Goal: Task Accomplishment & Management: Use online tool/utility

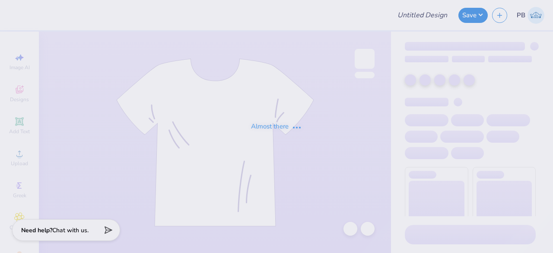
type input "Rush"
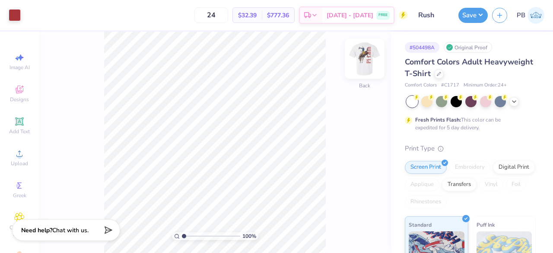
click at [364, 55] on img at bounding box center [364, 58] width 35 height 35
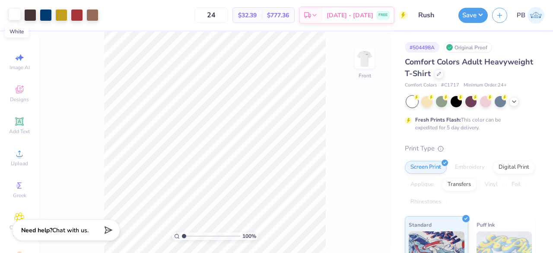
click at [18, 14] on div at bounding box center [15, 14] width 12 height 12
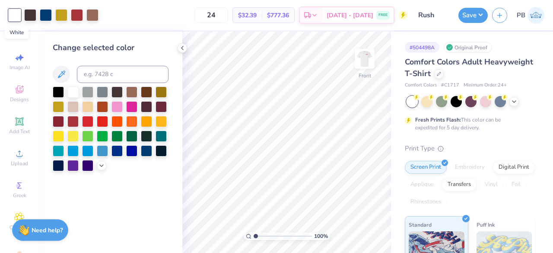
click at [9, 17] on div at bounding box center [15, 15] width 12 height 12
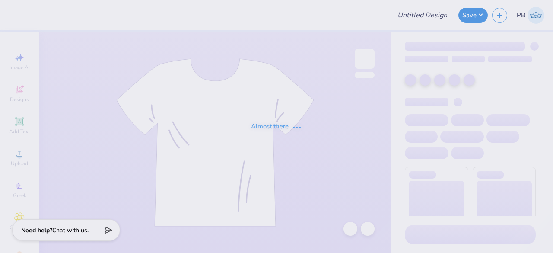
type input "Rush"
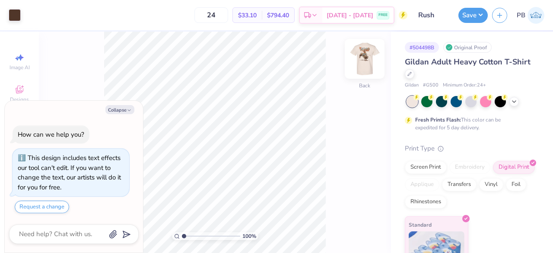
click at [369, 63] on img at bounding box center [364, 58] width 35 height 35
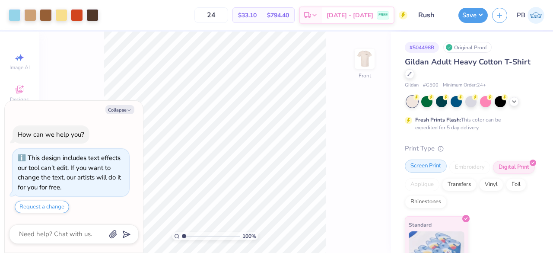
click at [434, 165] on div "Screen Print" at bounding box center [426, 165] width 42 height 13
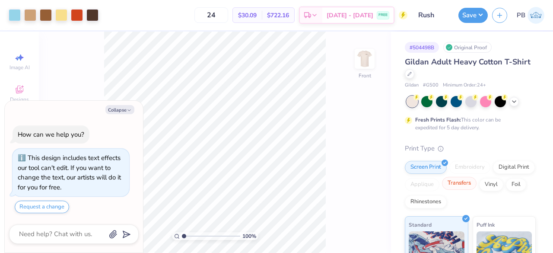
click at [476, 181] on div "Transfers" at bounding box center [459, 183] width 35 height 13
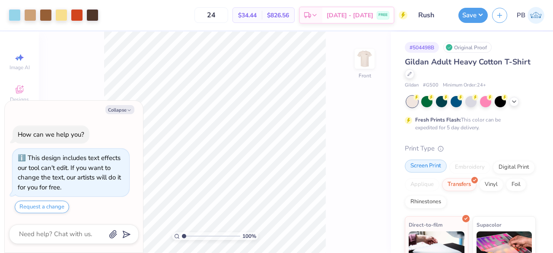
click at [424, 168] on div "Screen Print" at bounding box center [426, 165] width 42 height 13
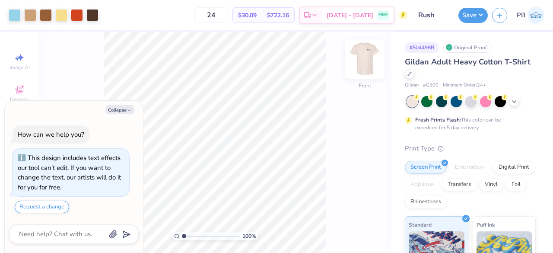
click at [371, 68] on img at bounding box center [364, 58] width 35 height 35
click at [364, 68] on img at bounding box center [364, 58] width 35 height 35
type textarea "x"
type input "1.3945787187298"
click at [116, 110] on button "Collapse" at bounding box center [119, 109] width 29 height 9
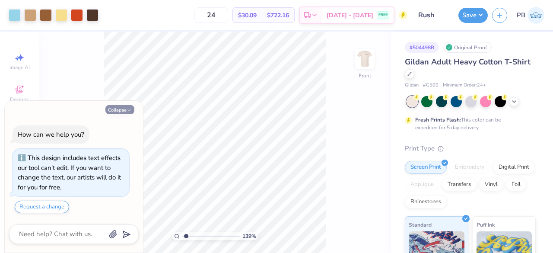
type textarea "x"
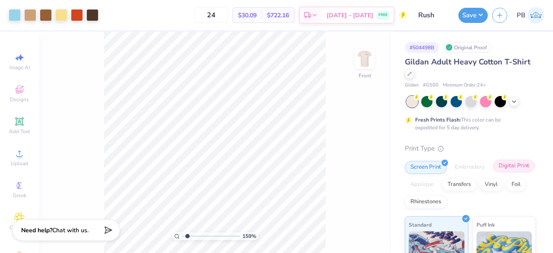
click at [493, 172] on div "Digital Print" at bounding box center [514, 165] width 42 height 13
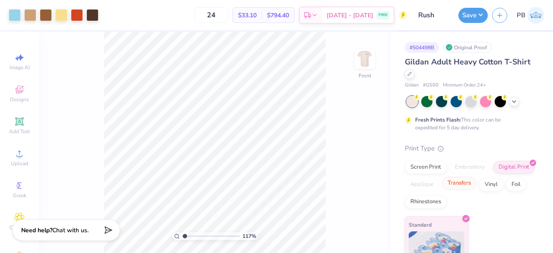
click at [476, 182] on div "Transfers" at bounding box center [459, 183] width 35 height 13
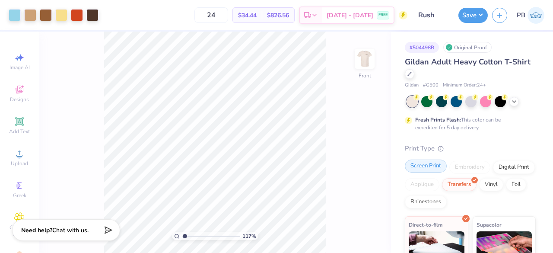
click at [421, 168] on div "Screen Print" at bounding box center [426, 165] width 42 height 13
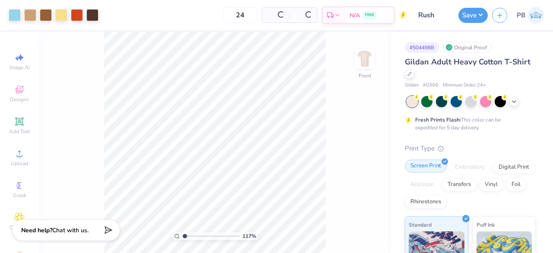
type input "1.17114453471052"
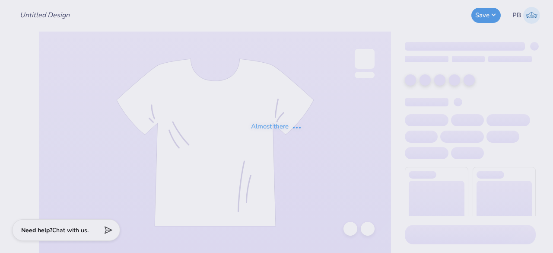
type input "Rush"
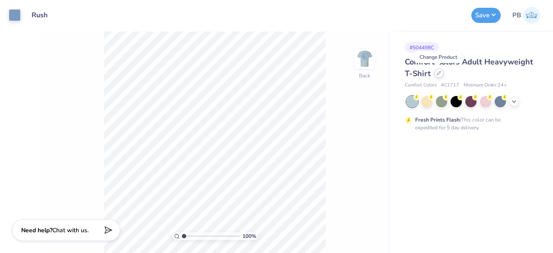
click at [435, 73] on div at bounding box center [439, 73] width 10 height 10
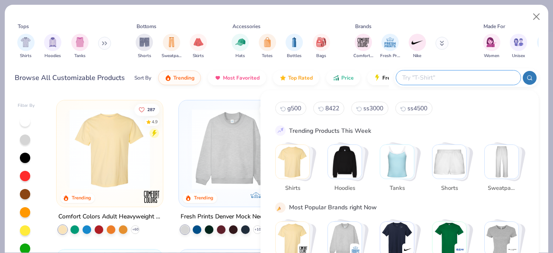
click at [482, 76] on input "text" at bounding box center [457, 78] width 113 height 10
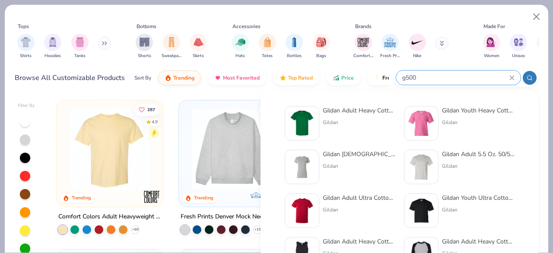
type input "g500"
click at [314, 125] on img at bounding box center [302, 123] width 27 height 27
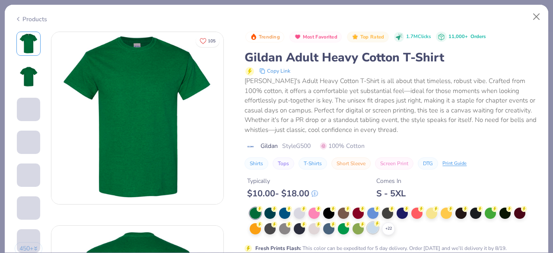
click at [373, 225] on div at bounding box center [372, 227] width 11 height 11
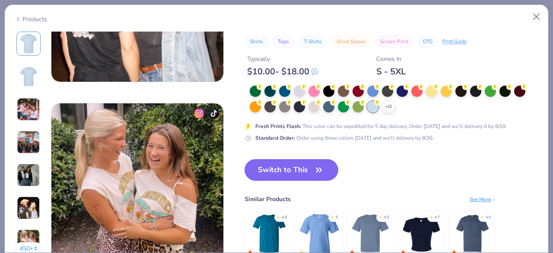
scroll to position [1090, 0]
click at [316, 168] on icon "button" at bounding box center [319, 170] width 12 height 12
click at [282, 174] on button "Switch to This" at bounding box center [291, 170] width 94 height 22
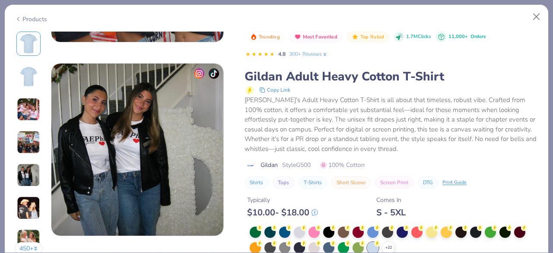
click at [334, 142] on div "[PERSON_NAME]'s Adult Heavy Cotton T-Shirt is all about that timeless, robust v…" at bounding box center [391, 124] width 294 height 58
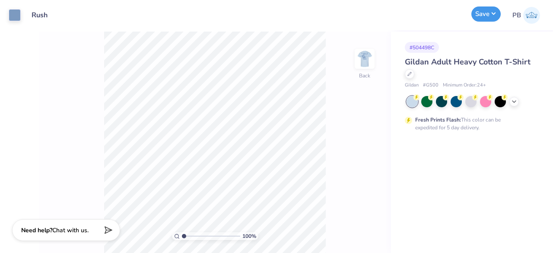
click at [492, 14] on button "Save" at bounding box center [485, 13] width 29 height 15
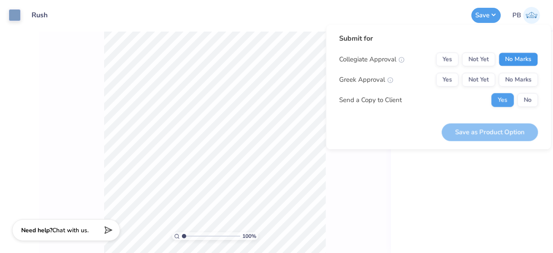
click at [523, 58] on button "No Marks" at bounding box center [518, 59] width 39 height 14
click at [522, 79] on button "No Marks" at bounding box center [518, 80] width 39 height 14
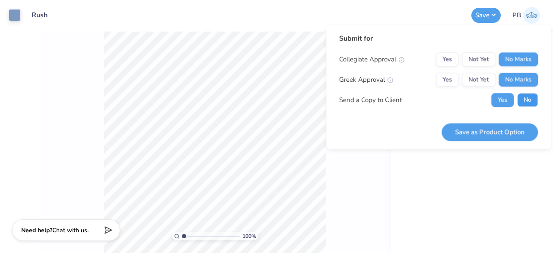
click at [528, 102] on button "No" at bounding box center [527, 100] width 21 height 14
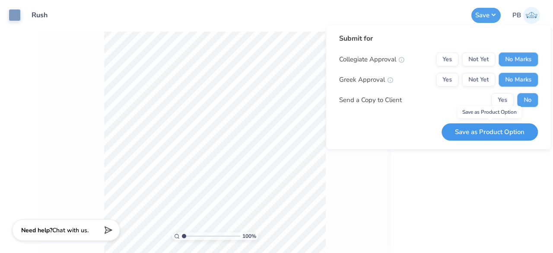
click at [485, 134] on button "Save as Product Option" at bounding box center [489, 132] width 96 height 18
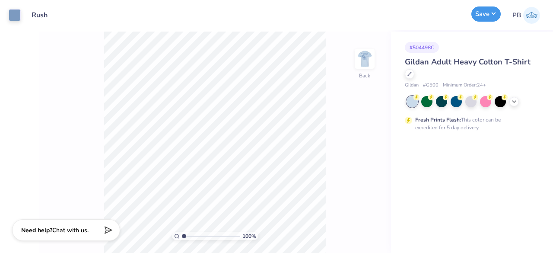
click at [497, 18] on button "Save" at bounding box center [485, 13] width 29 height 15
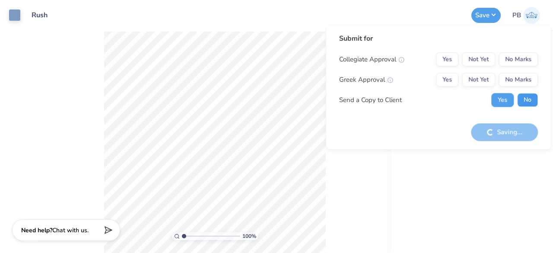
click at [535, 100] on button "No" at bounding box center [527, 100] width 21 height 14
